Goal: Task Accomplishment & Management: Use online tool/utility

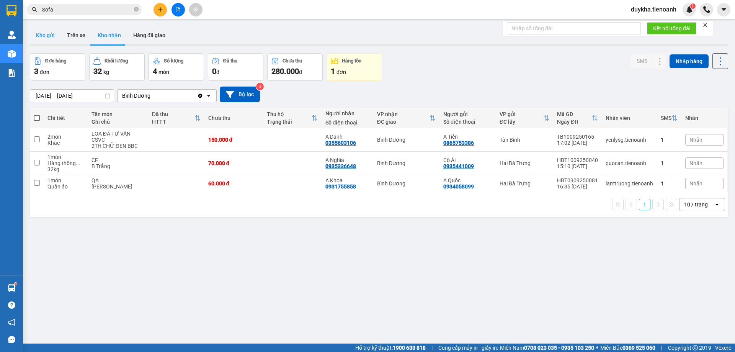
click at [30, 35] on button "Kho gửi" at bounding box center [45, 35] width 31 height 18
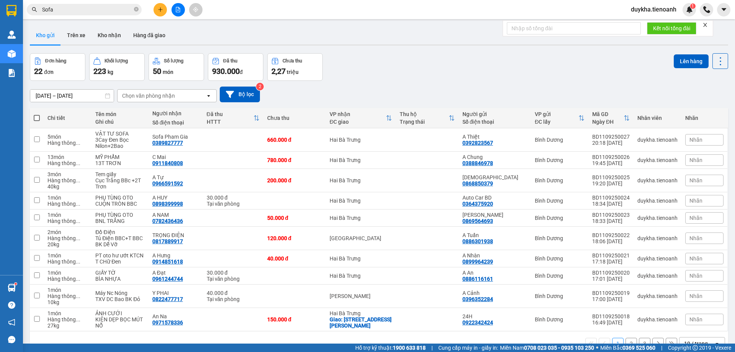
click at [38, 118] on span at bounding box center [37, 118] width 6 height 6
click at [37, 114] on input "checkbox" at bounding box center [37, 114] width 0 height 0
checkbox input "true"
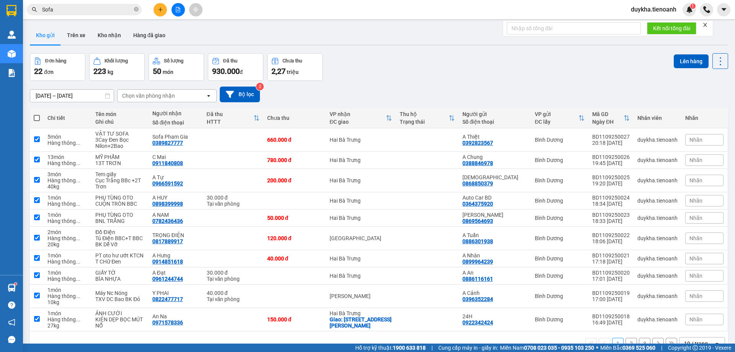
checkbox input "true"
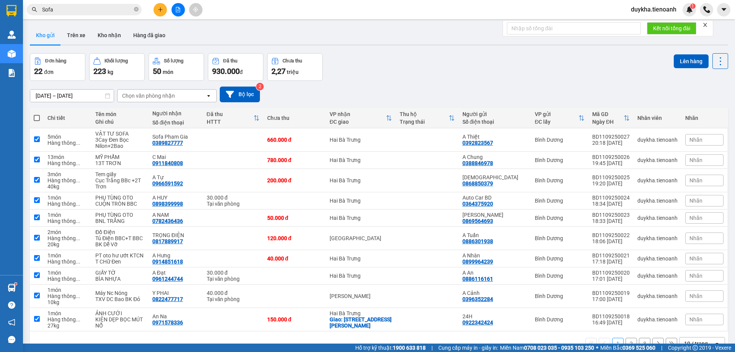
checkbox input "true"
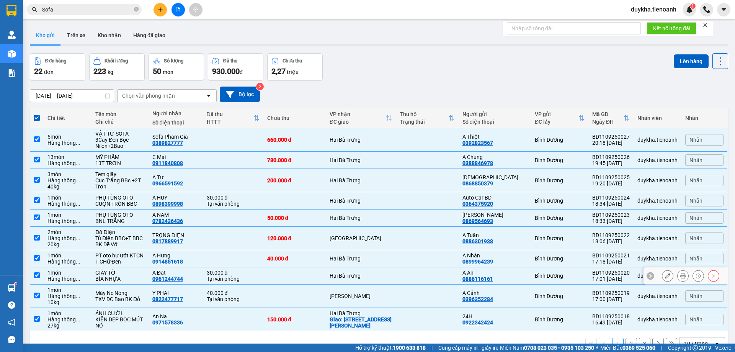
scroll to position [35, 0]
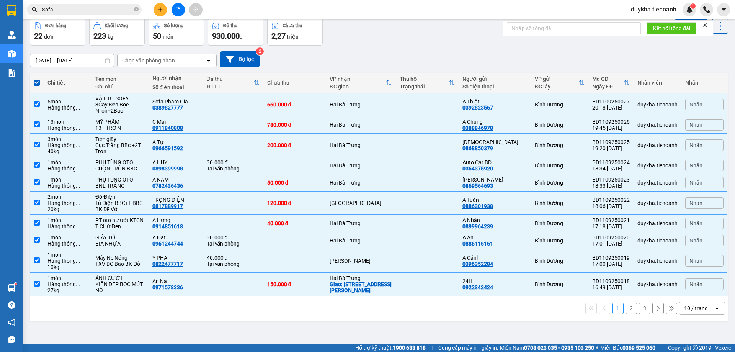
click at [691, 311] on div "10 / trang" at bounding box center [696, 308] width 24 height 8
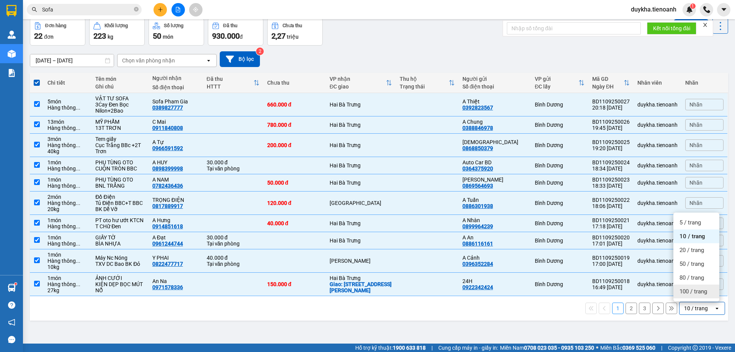
click at [686, 292] on span "100 / trang" at bounding box center [694, 292] width 28 height 8
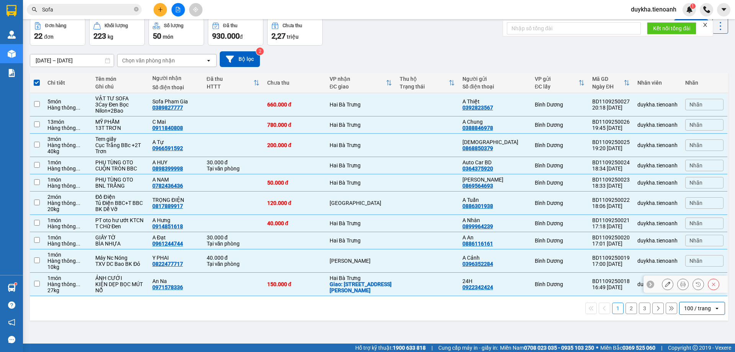
checkbox input "false"
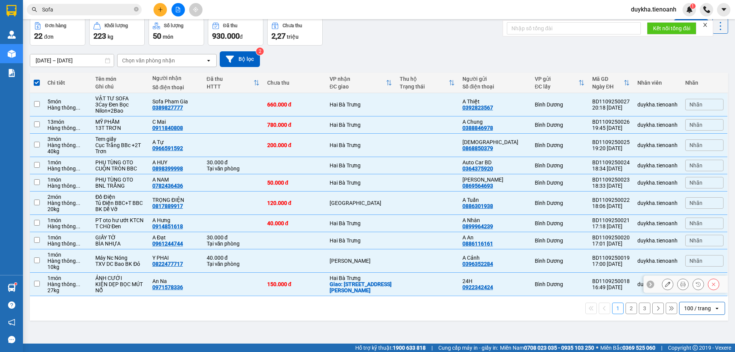
checkbox input "false"
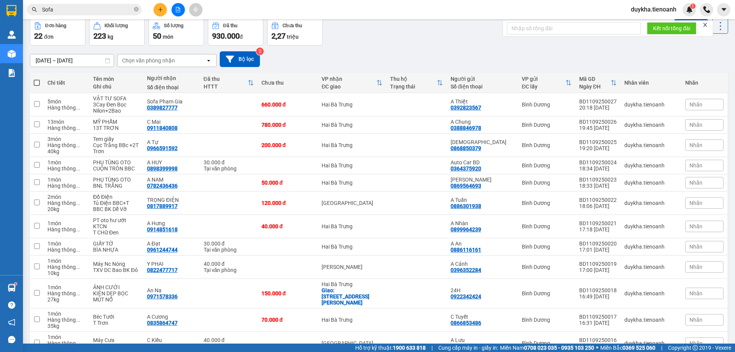
click at [34, 82] on span at bounding box center [37, 83] width 6 height 6
click at [37, 79] on input "checkbox" at bounding box center [37, 79] width 0 height 0
checkbox input "true"
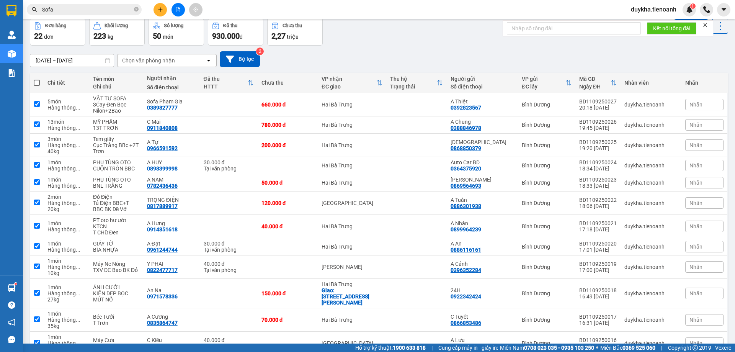
checkbox input "true"
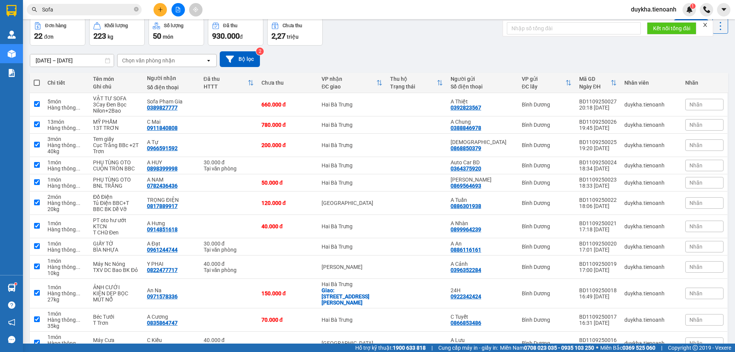
checkbox input "true"
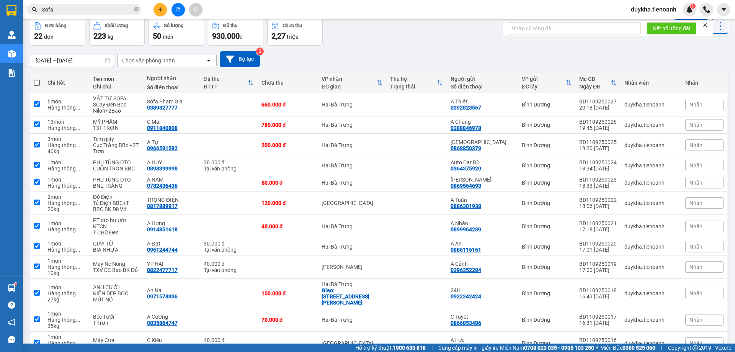
checkbox input "true"
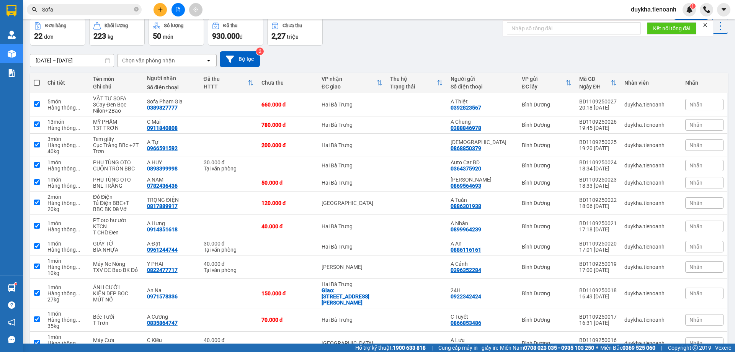
checkbox input "true"
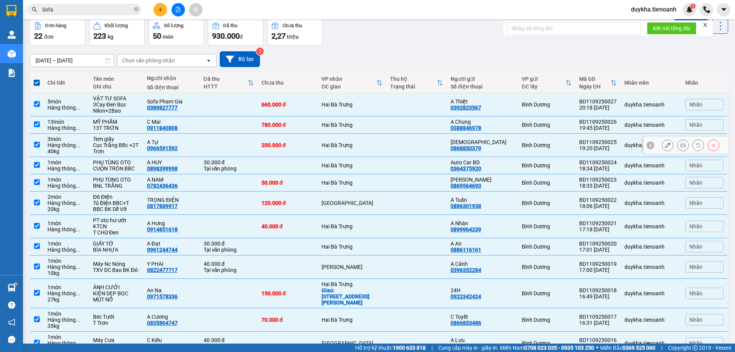
scroll to position [0, 0]
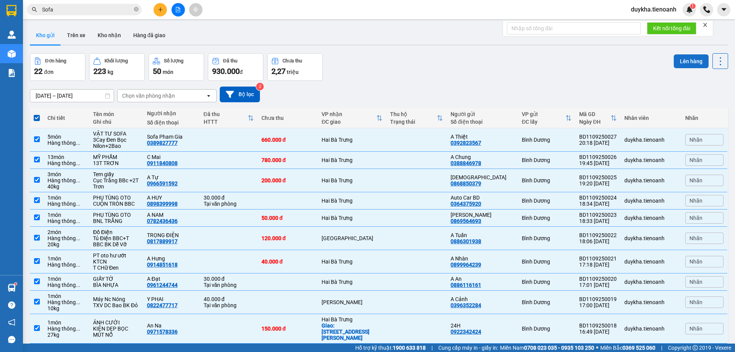
click at [676, 64] on button "Lên hàng" at bounding box center [691, 61] width 35 height 14
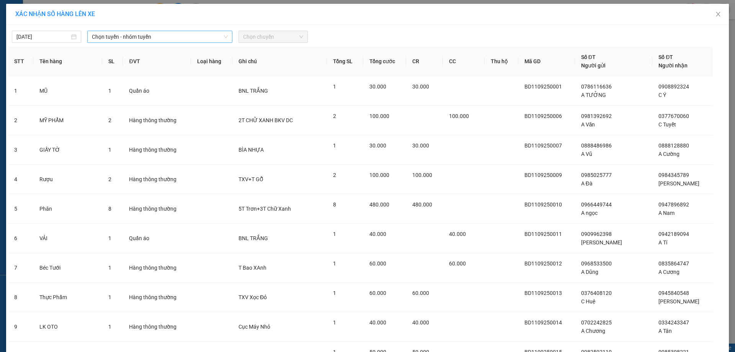
click at [186, 38] on span "Chọn tuyến - nhóm tuyến" at bounding box center [160, 36] width 136 height 11
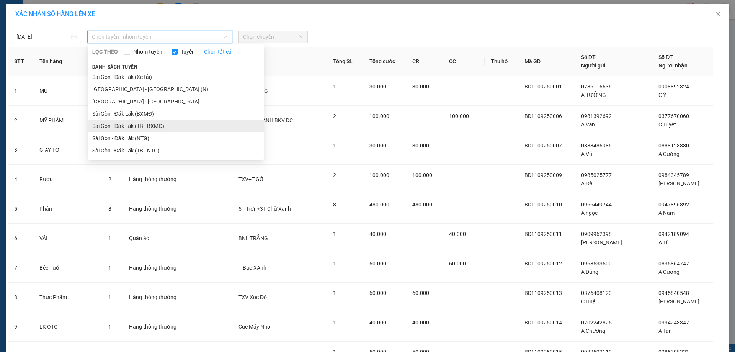
click at [165, 129] on li "Sài Gòn - Đăk Lăk (TB - BXMĐ)" at bounding box center [176, 126] width 176 height 12
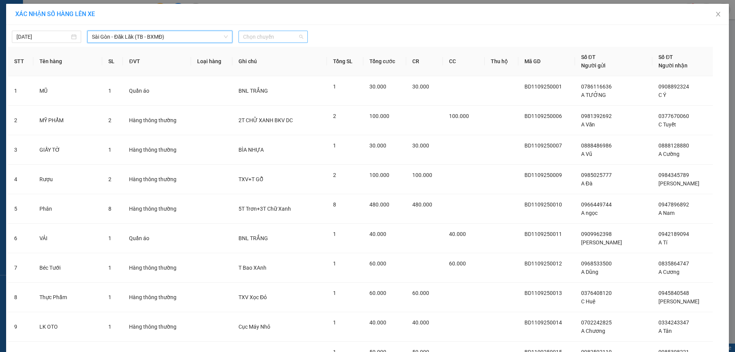
click at [270, 33] on span "Chọn chuyến" at bounding box center [273, 36] width 60 height 11
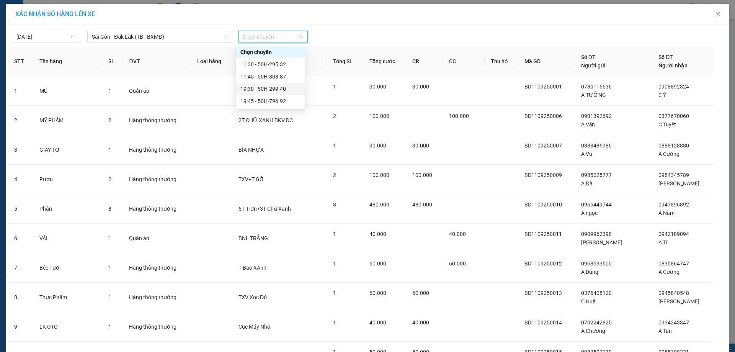
click at [286, 93] on div "19:30 - 50H-299.40" at bounding box center [270, 89] width 60 height 8
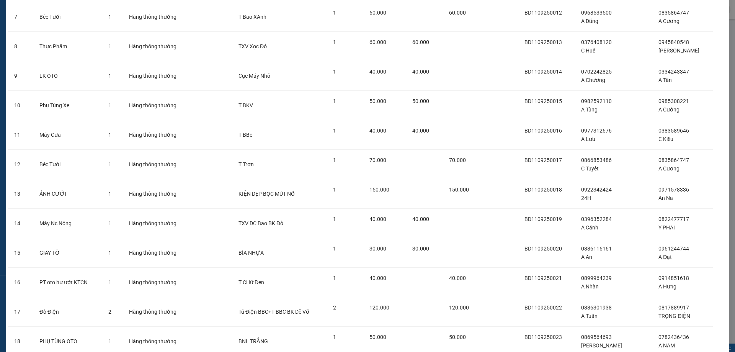
scroll to position [433, 0]
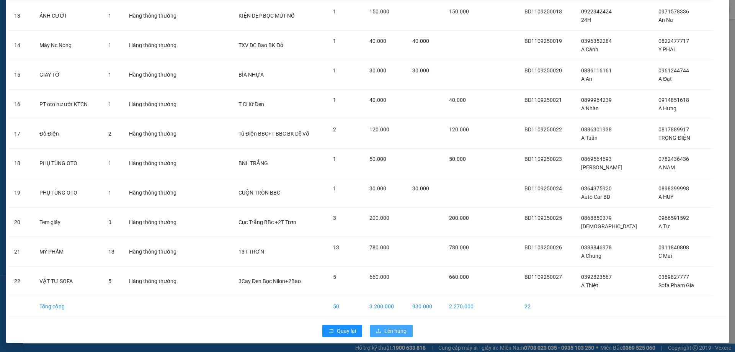
click at [391, 331] on span "Lên hàng" at bounding box center [395, 331] width 22 height 8
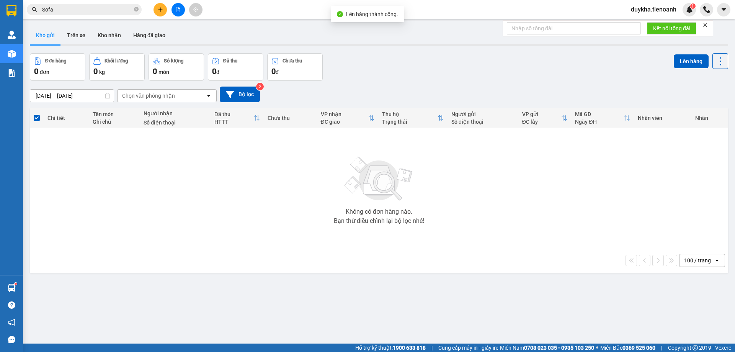
click at [660, 10] on span "duykha.tienoanh" at bounding box center [654, 10] width 58 height 10
click at [643, 21] on span "Đăng xuất" at bounding box center [657, 24] width 42 height 8
